Goal: Task Accomplishment & Management: Use online tool/utility

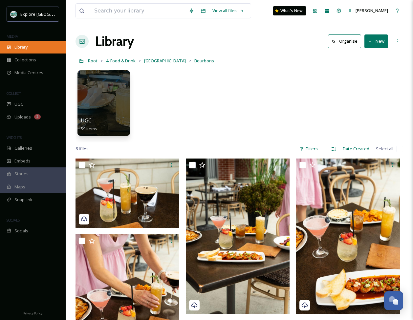
click at [23, 49] on span "Library" at bounding box center [20, 47] width 13 height 6
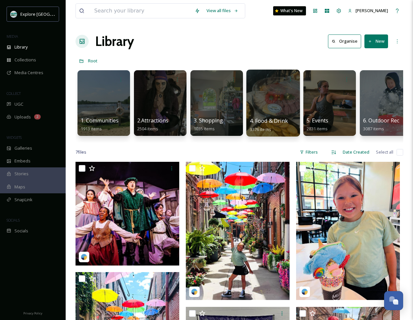
click at [279, 92] on div at bounding box center [272, 103] width 53 height 67
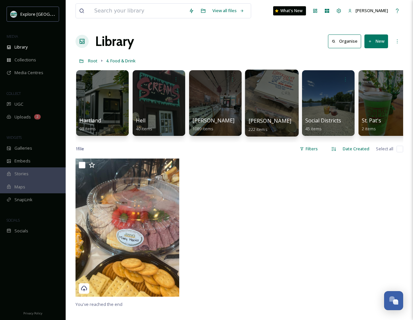
scroll to position [0, 288]
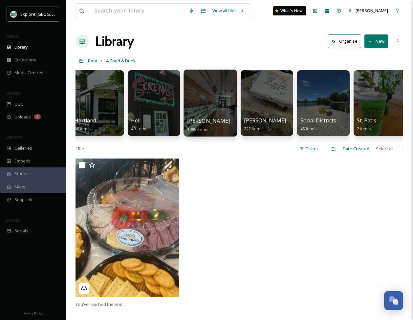
click at [214, 107] on div at bounding box center [209, 103] width 53 height 67
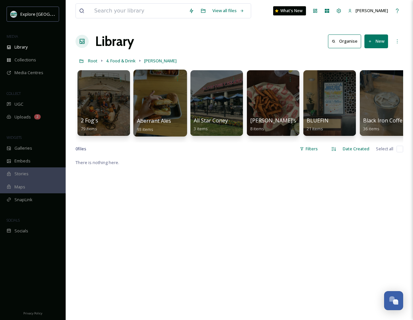
click at [167, 102] on div at bounding box center [159, 103] width 53 height 67
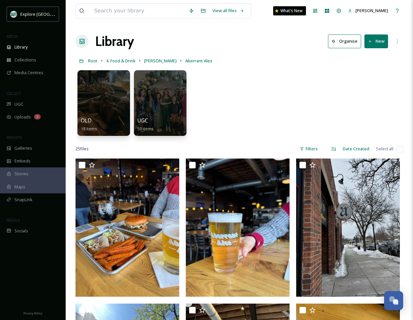
click at [373, 41] on button "New" at bounding box center [376, 40] width 24 height 13
click at [368, 84] on span "Folder" at bounding box center [368, 82] width 12 height 6
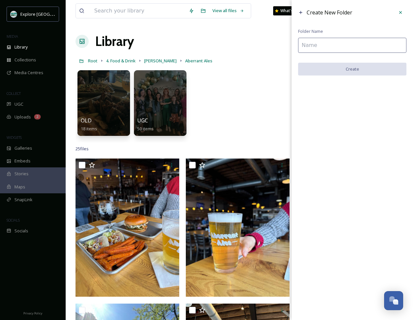
click at [333, 48] on input at bounding box center [352, 45] width 108 height 15
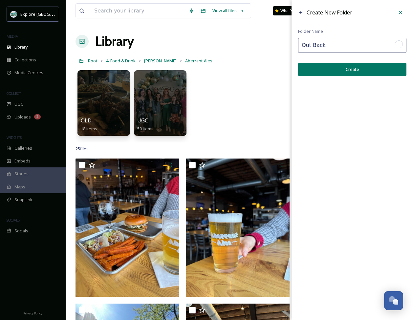
type input "Out Back"
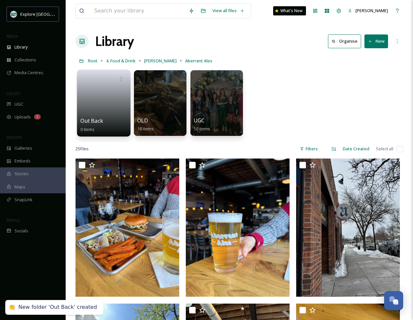
click at [94, 95] on link at bounding box center [103, 101] width 47 height 32
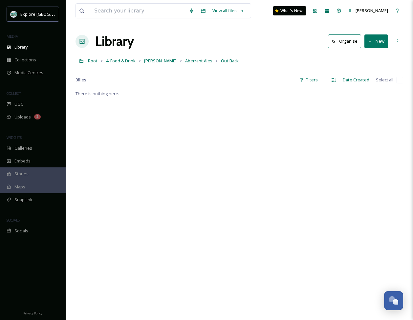
click at [375, 48] on button "New" at bounding box center [376, 40] width 24 height 13
click at [367, 57] on span "File Upload" at bounding box center [373, 56] width 22 height 6
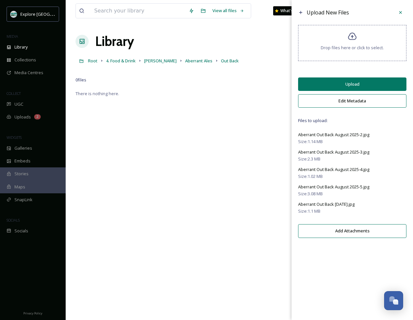
click at [341, 88] on button "Upload" at bounding box center [352, 83] width 108 height 13
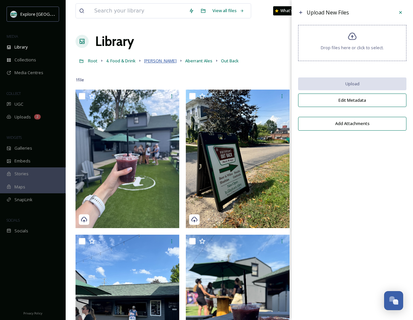
click at [151, 62] on span "[PERSON_NAME]" at bounding box center [160, 61] width 32 height 6
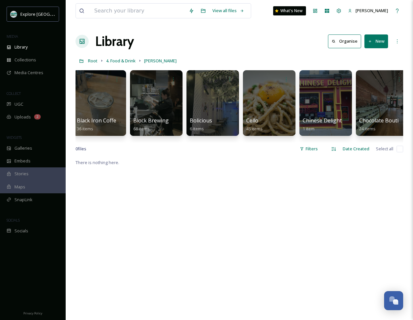
scroll to position [0, 280]
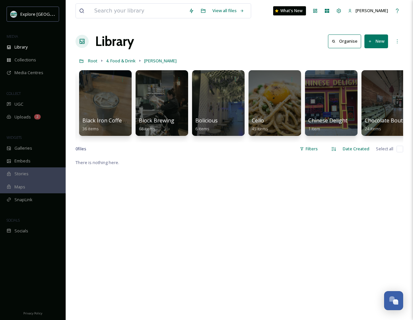
click at [369, 45] on button "New" at bounding box center [376, 40] width 24 height 13
click at [372, 78] on div "Folder" at bounding box center [368, 82] width 37 height 13
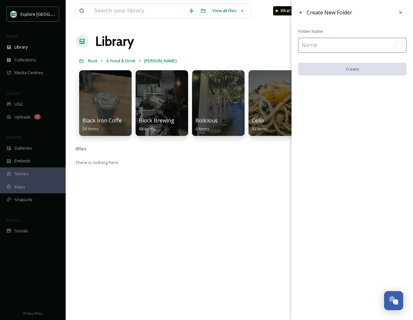
click at [340, 46] on input "To enrich screen reader interactions, please activate Accessibility in Grammarl…" at bounding box center [352, 45] width 108 height 15
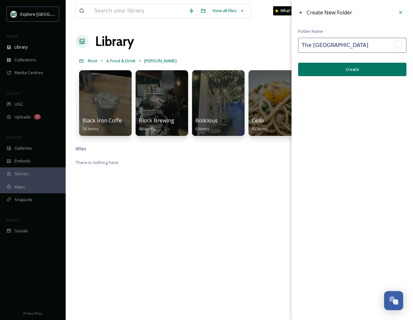
type input "The [GEOGRAPHIC_DATA]"
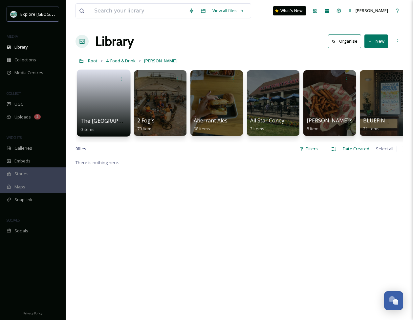
scroll to position [0, 0]
click at [95, 105] on link at bounding box center [103, 101] width 47 height 32
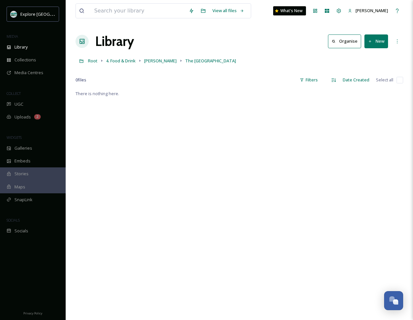
click at [373, 44] on button "New" at bounding box center [376, 40] width 24 height 13
click at [366, 57] on span "File Upload" at bounding box center [373, 56] width 22 height 6
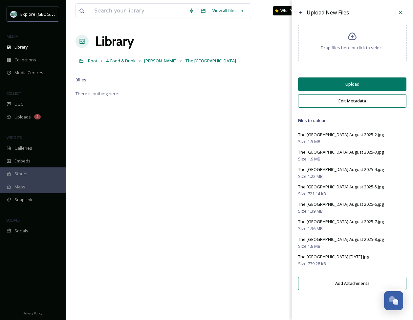
click at [344, 86] on button "Upload" at bounding box center [352, 83] width 108 height 13
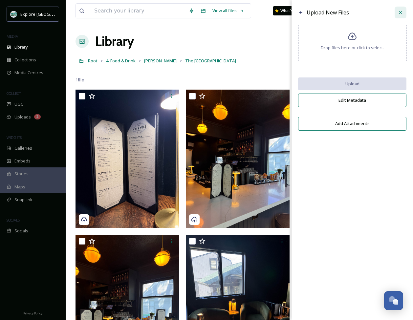
click at [400, 14] on icon at bounding box center [400, 12] width 5 height 5
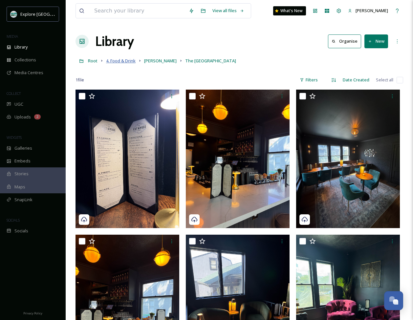
click at [117, 61] on span "4. Food & Drink" at bounding box center [121, 61] width 30 height 6
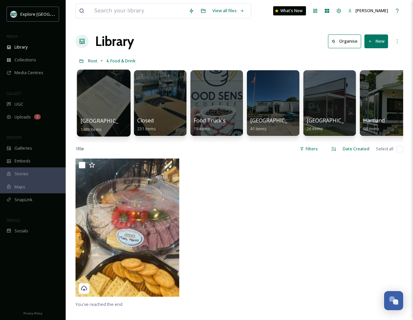
click at [95, 108] on div at bounding box center [103, 103] width 53 height 67
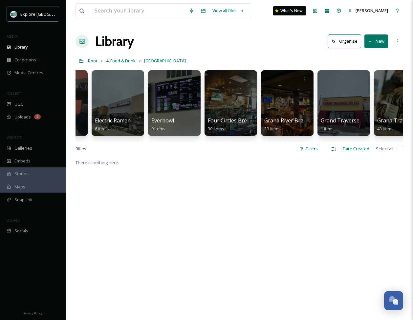
scroll to position [0, 1000]
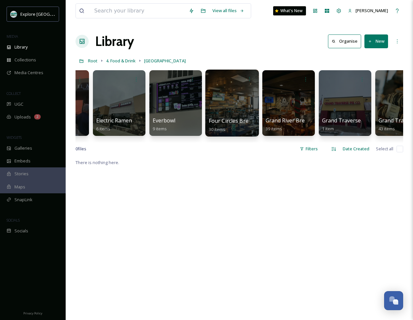
click at [215, 109] on div at bounding box center [231, 103] width 53 height 67
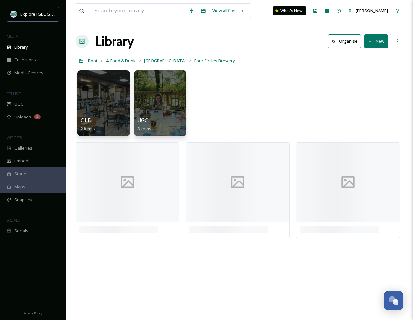
click at [376, 45] on button "New" at bounding box center [376, 40] width 24 height 13
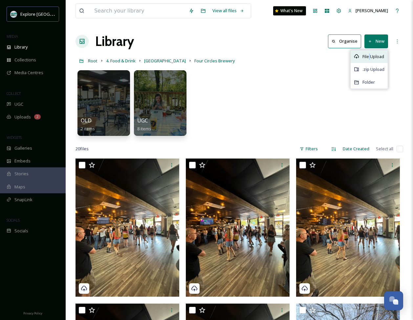
click at [370, 58] on span "File Upload" at bounding box center [373, 56] width 22 height 6
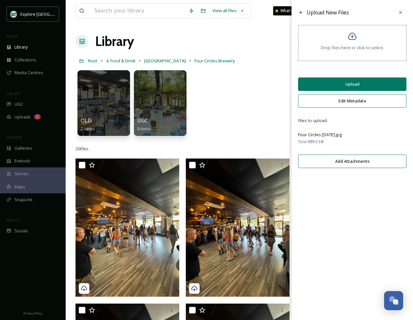
click at [361, 84] on button "Upload" at bounding box center [352, 83] width 108 height 13
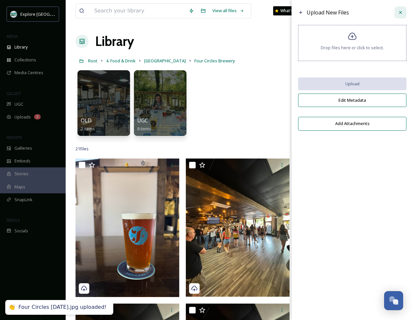
click at [401, 11] on icon at bounding box center [400, 12] width 5 height 5
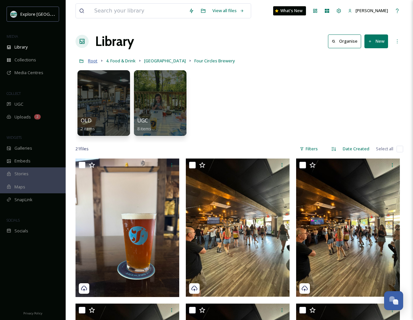
click at [93, 61] on span "Root" at bounding box center [93, 61] width 10 height 6
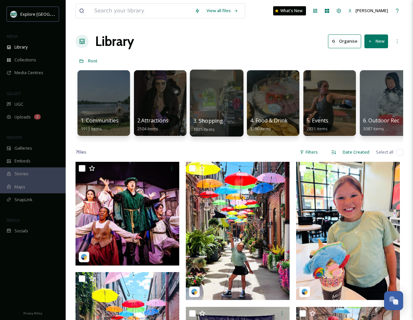
click at [219, 104] on div at bounding box center [216, 103] width 53 height 67
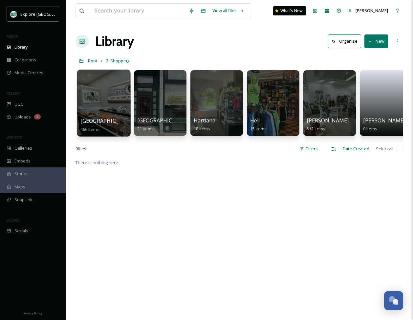
click at [105, 107] on div at bounding box center [103, 103] width 53 height 67
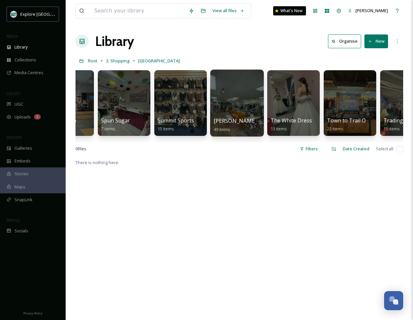
scroll to position [0, 920]
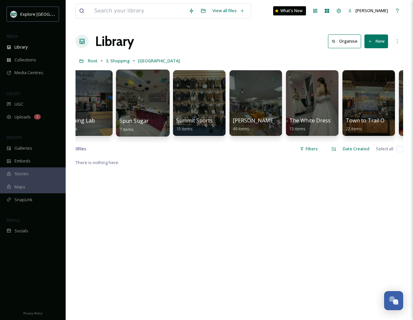
click at [130, 107] on div at bounding box center [142, 103] width 53 height 67
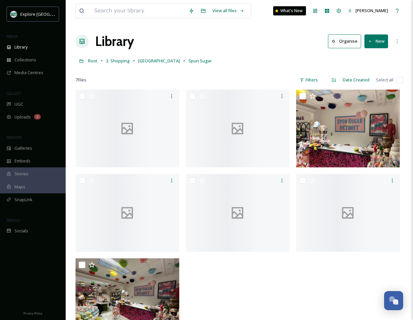
click at [371, 44] on button "New" at bounding box center [376, 40] width 24 height 13
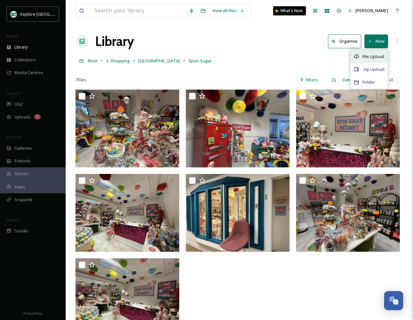
click at [366, 60] on div "File Upload" at bounding box center [368, 56] width 37 height 13
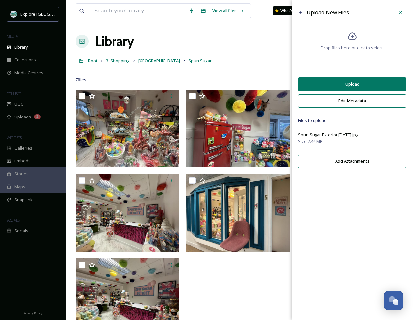
click at [350, 87] on button "Upload" at bounding box center [352, 83] width 108 height 13
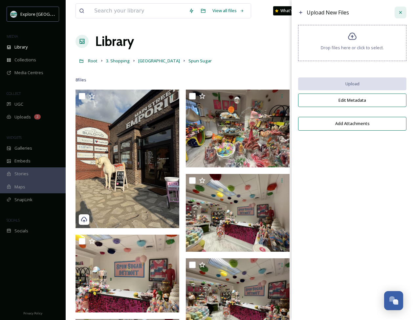
click at [398, 13] on icon at bounding box center [400, 12] width 5 height 5
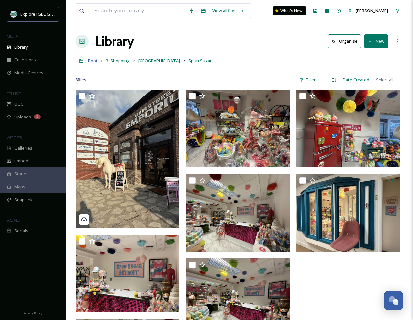
click at [95, 60] on span "Root" at bounding box center [93, 61] width 10 height 6
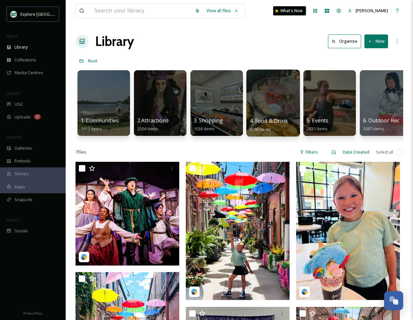
click at [278, 100] on div at bounding box center [272, 103] width 53 height 67
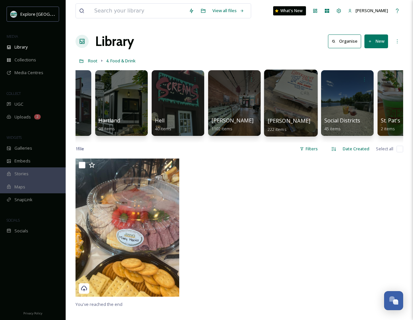
scroll to position [0, 265]
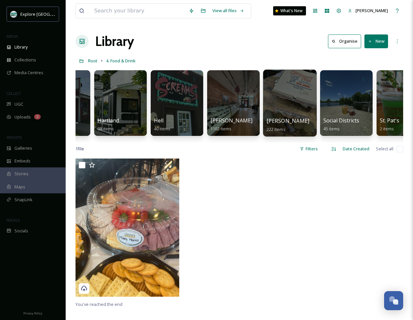
click at [289, 104] on div at bounding box center [289, 103] width 53 height 67
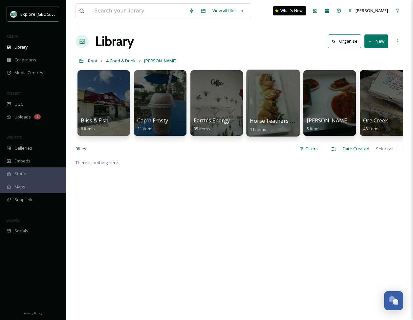
click at [262, 104] on div at bounding box center [272, 103] width 53 height 67
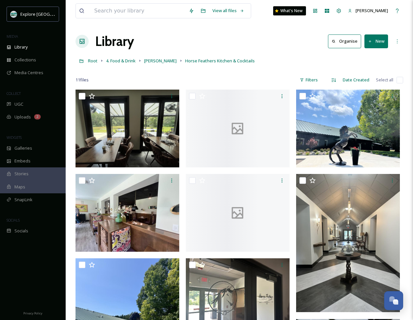
click at [375, 42] on button "New" at bounding box center [376, 40] width 24 height 13
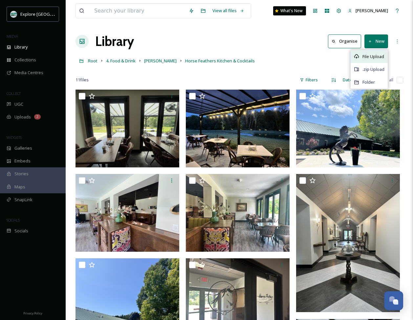
click at [370, 53] on span "File Upload" at bounding box center [373, 56] width 22 height 6
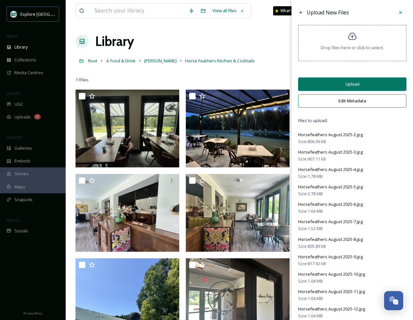
click at [359, 84] on button "Upload" at bounding box center [352, 83] width 108 height 13
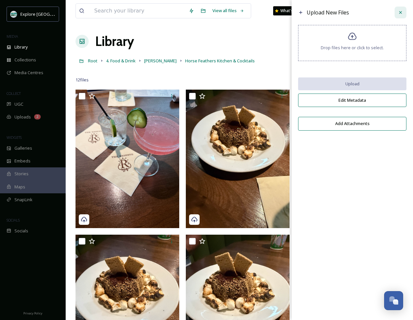
click at [399, 13] on icon at bounding box center [400, 12] width 5 height 5
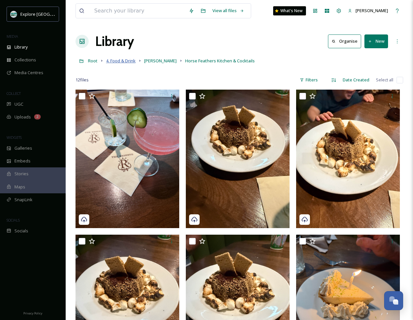
click at [114, 63] on span "4. Food & Drink" at bounding box center [121, 61] width 30 height 6
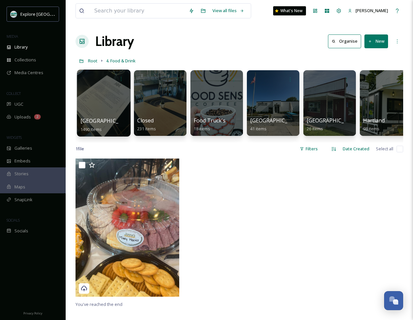
click at [108, 107] on div at bounding box center [103, 103] width 53 height 67
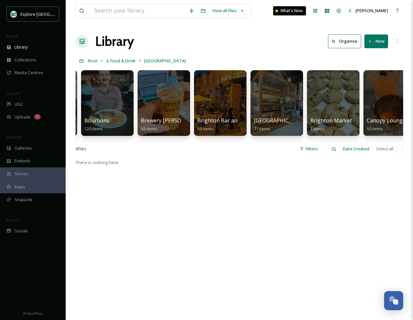
scroll to position [0, 335]
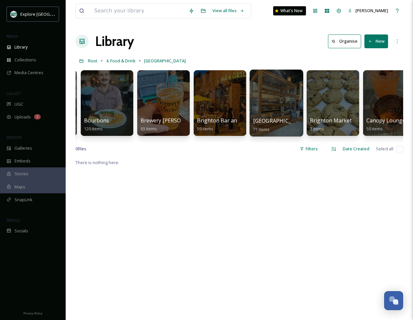
click at [267, 106] on div at bounding box center [275, 103] width 53 height 67
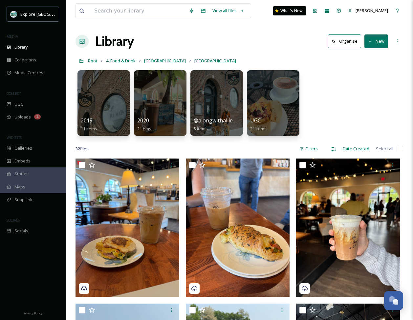
click at [372, 41] on button "New" at bounding box center [376, 40] width 24 height 13
click at [368, 57] on span "File Upload" at bounding box center [373, 56] width 22 height 6
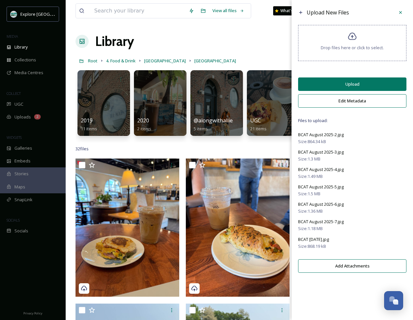
click at [357, 90] on button "Upload" at bounding box center [352, 83] width 108 height 13
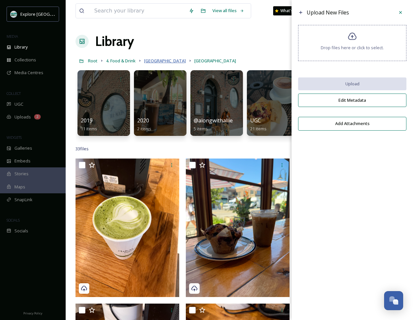
click at [152, 60] on span "[GEOGRAPHIC_DATA]" at bounding box center [165, 61] width 42 height 6
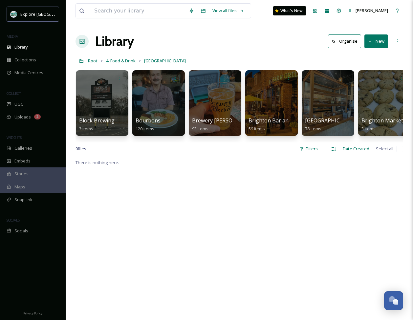
scroll to position [0, 287]
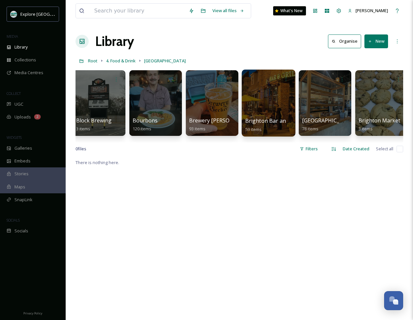
click at [269, 111] on div at bounding box center [267, 103] width 53 height 67
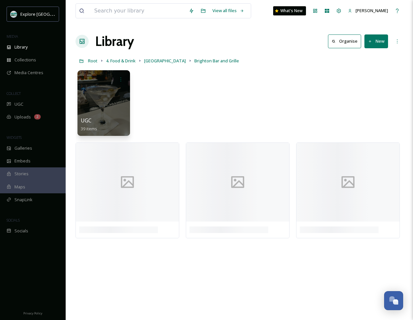
click at [369, 38] on button "New" at bounding box center [376, 40] width 24 height 13
click at [372, 54] on span "File Upload" at bounding box center [373, 56] width 22 height 6
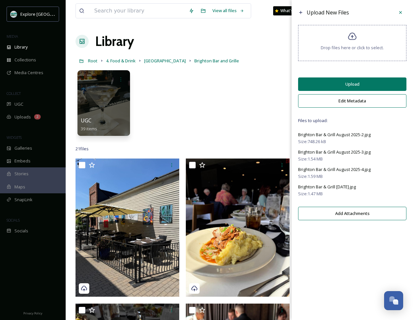
click at [345, 96] on div "Upload New Files Drop files here or click to select. Upload Edit Metadata Files…" at bounding box center [351, 115] width 121 height 230
click at [345, 91] on button "Upload" at bounding box center [352, 83] width 108 height 13
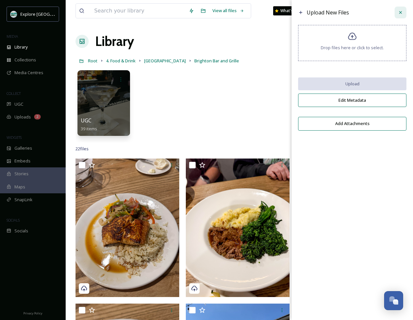
click at [399, 12] on icon at bounding box center [400, 12] width 5 height 5
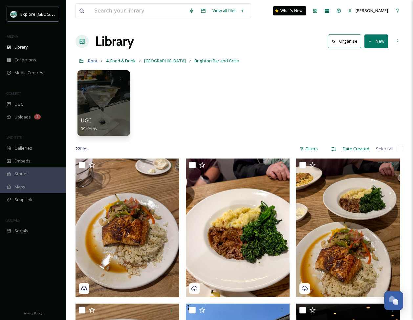
click at [90, 63] on span "Root" at bounding box center [93, 61] width 10 height 6
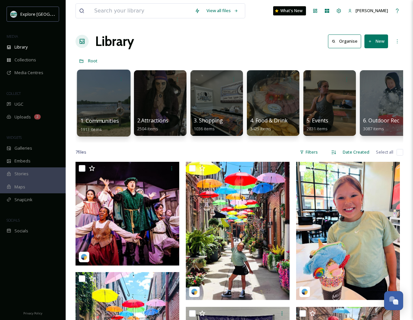
click at [112, 110] on div at bounding box center [103, 103] width 53 height 67
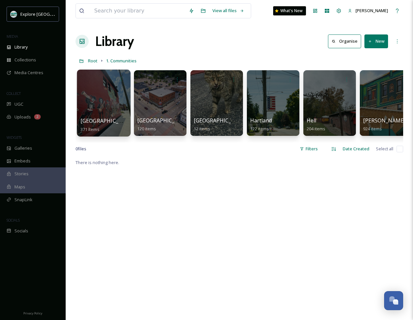
click at [96, 106] on div at bounding box center [103, 103] width 53 height 67
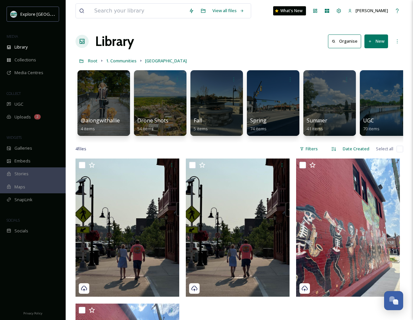
click at [373, 43] on button "New" at bounding box center [376, 40] width 24 height 13
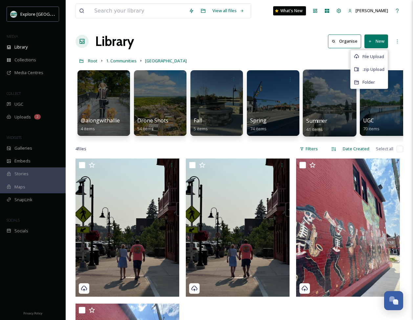
click at [333, 96] on div at bounding box center [328, 103] width 53 height 67
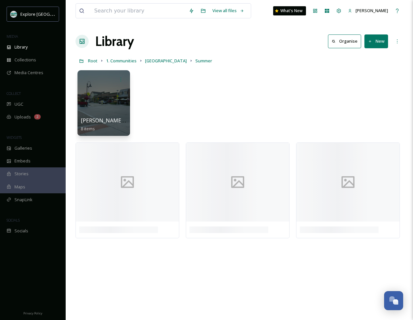
click at [370, 42] on icon at bounding box center [370, 41] width 4 height 4
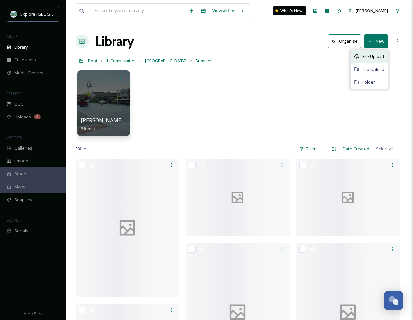
click at [369, 54] on span "File Upload" at bounding box center [373, 56] width 22 height 6
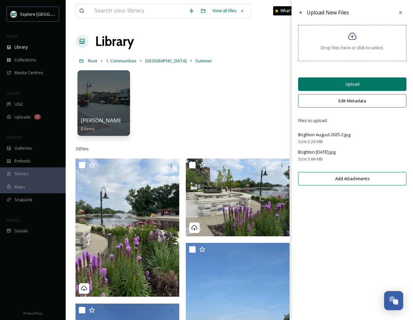
click at [336, 91] on button "Upload" at bounding box center [352, 83] width 108 height 13
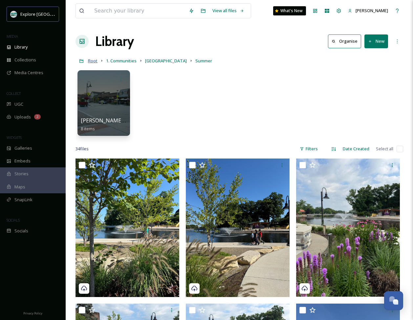
click at [94, 62] on span "Root" at bounding box center [93, 61] width 10 height 6
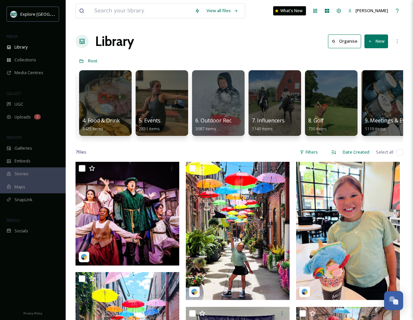
scroll to position [0, 193]
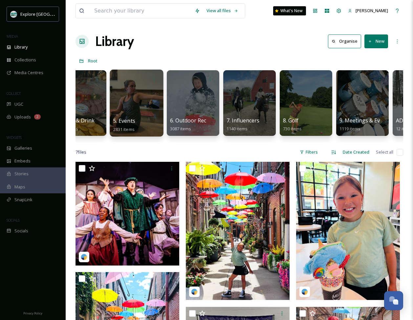
click at [143, 101] on div at bounding box center [136, 103] width 53 height 67
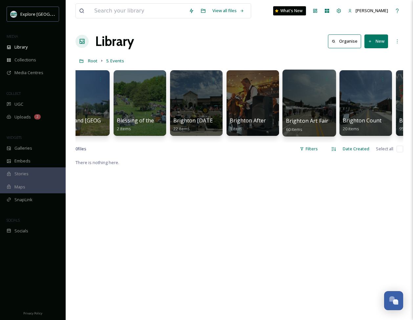
scroll to position [0, 250]
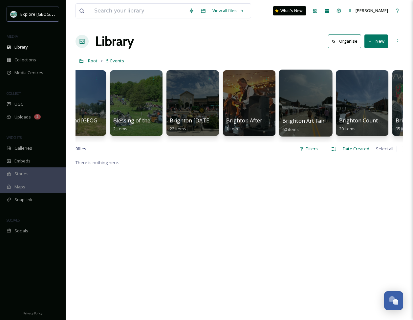
click at [304, 105] on div at bounding box center [305, 103] width 53 height 67
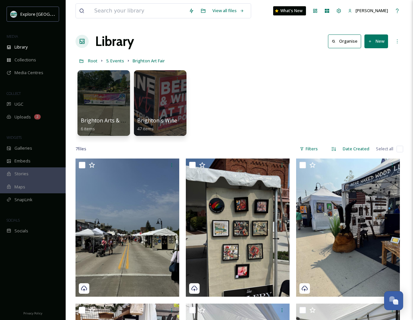
click at [379, 43] on button "New" at bounding box center [376, 40] width 24 height 13
click at [372, 60] on div "File Upload" at bounding box center [368, 56] width 37 height 13
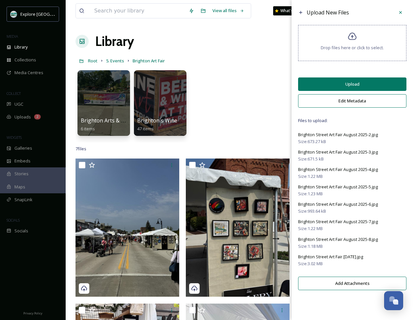
click at [344, 91] on button "Upload" at bounding box center [352, 83] width 108 height 13
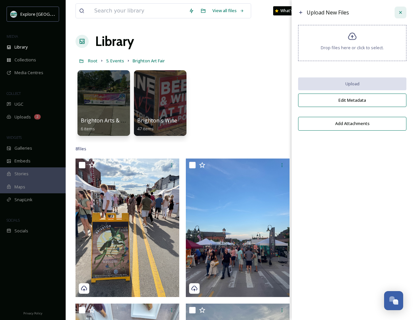
click at [401, 11] on icon at bounding box center [400, 12] width 5 height 5
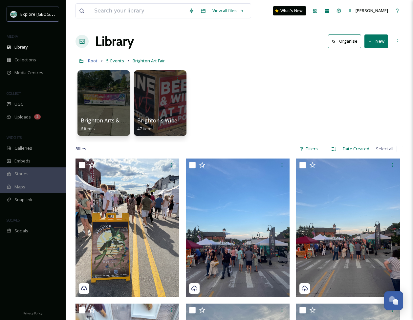
click at [93, 59] on span "Root" at bounding box center [93, 61] width 10 height 6
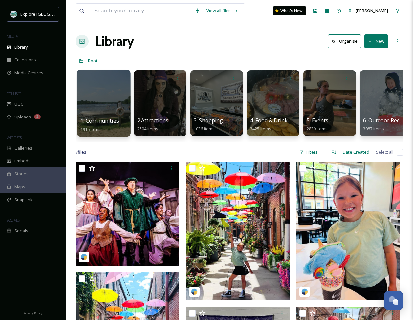
click at [114, 109] on div at bounding box center [103, 103] width 53 height 67
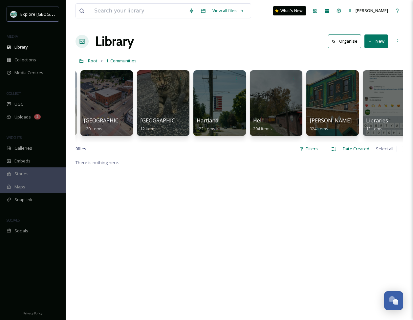
scroll to position [0, 83]
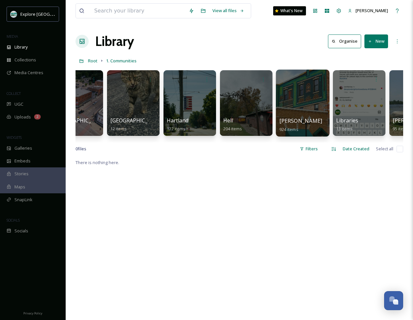
click at [299, 95] on div at bounding box center [302, 103] width 53 height 67
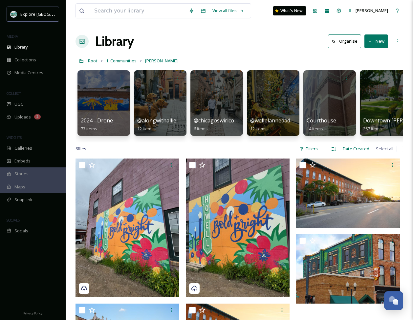
click at [377, 41] on button "New" at bounding box center [376, 40] width 24 height 13
click at [372, 57] on span "File Upload" at bounding box center [373, 56] width 22 height 6
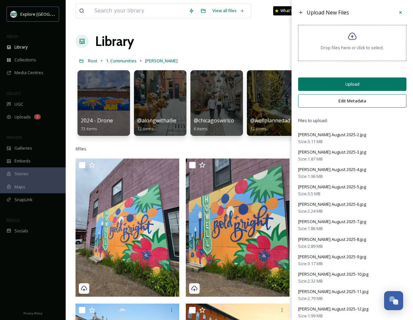
click at [334, 84] on button "Upload" at bounding box center [352, 83] width 108 height 13
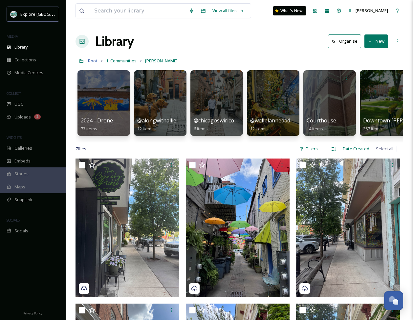
click at [94, 63] on span "Root" at bounding box center [93, 61] width 10 height 6
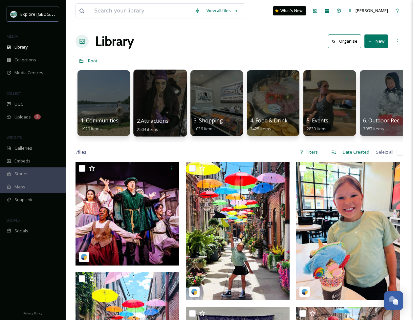
click at [160, 104] on div at bounding box center [159, 103] width 53 height 67
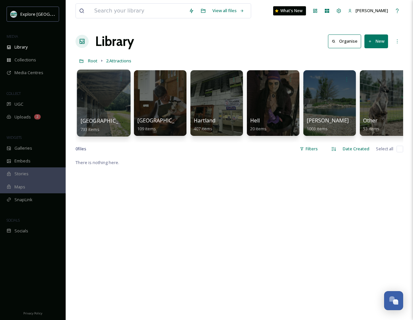
click at [98, 104] on div at bounding box center [103, 103] width 53 height 67
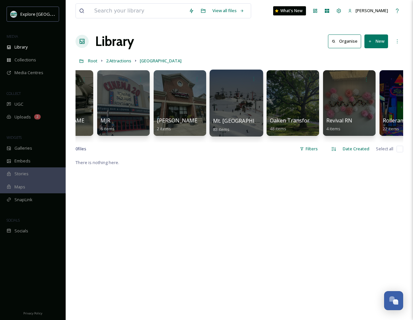
scroll to position [0, 806]
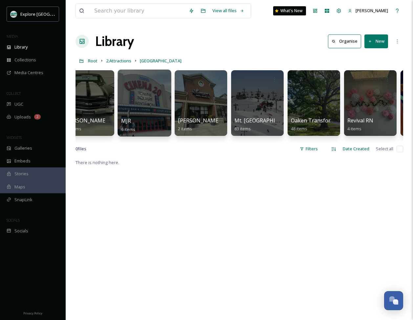
click at [145, 111] on div at bounding box center [143, 103] width 53 height 67
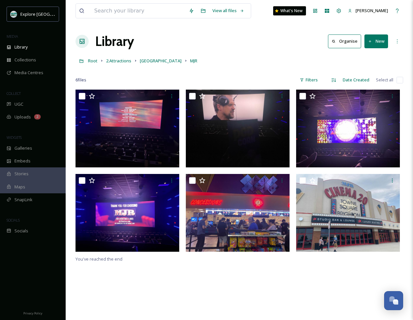
click at [373, 40] on button "New" at bounding box center [376, 40] width 24 height 13
click at [375, 54] on span "File Upload" at bounding box center [373, 56] width 22 height 6
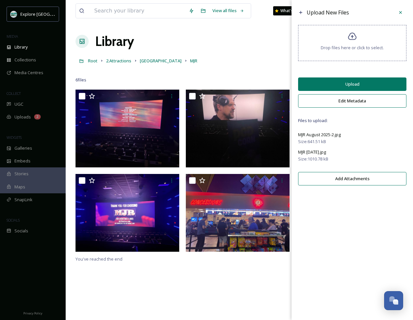
click at [349, 87] on button "Upload" at bounding box center [352, 83] width 108 height 13
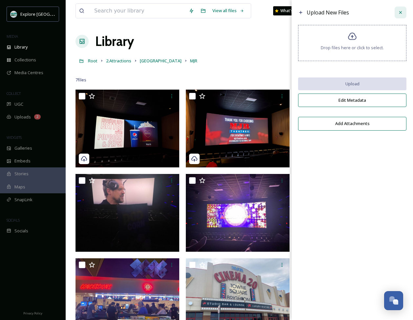
click at [400, 12] on icon at bounding box center [400, 12] width 5 height 5
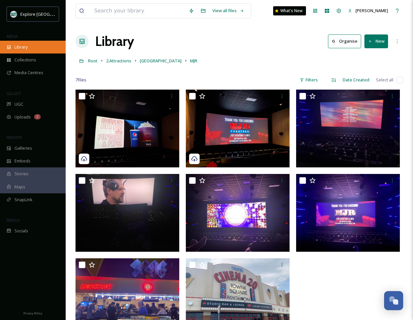
click at [27, 49] on span "Library" at bounding box center [20, 47] width 13 height 6
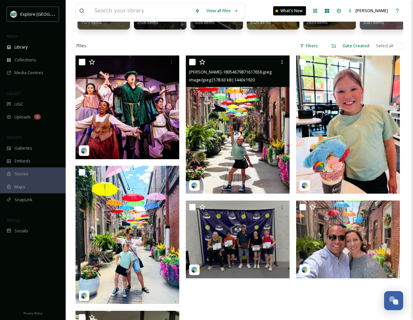
scroll to position [107, 0]
